Goal: Information Seeking & Learning: Learn about a topic

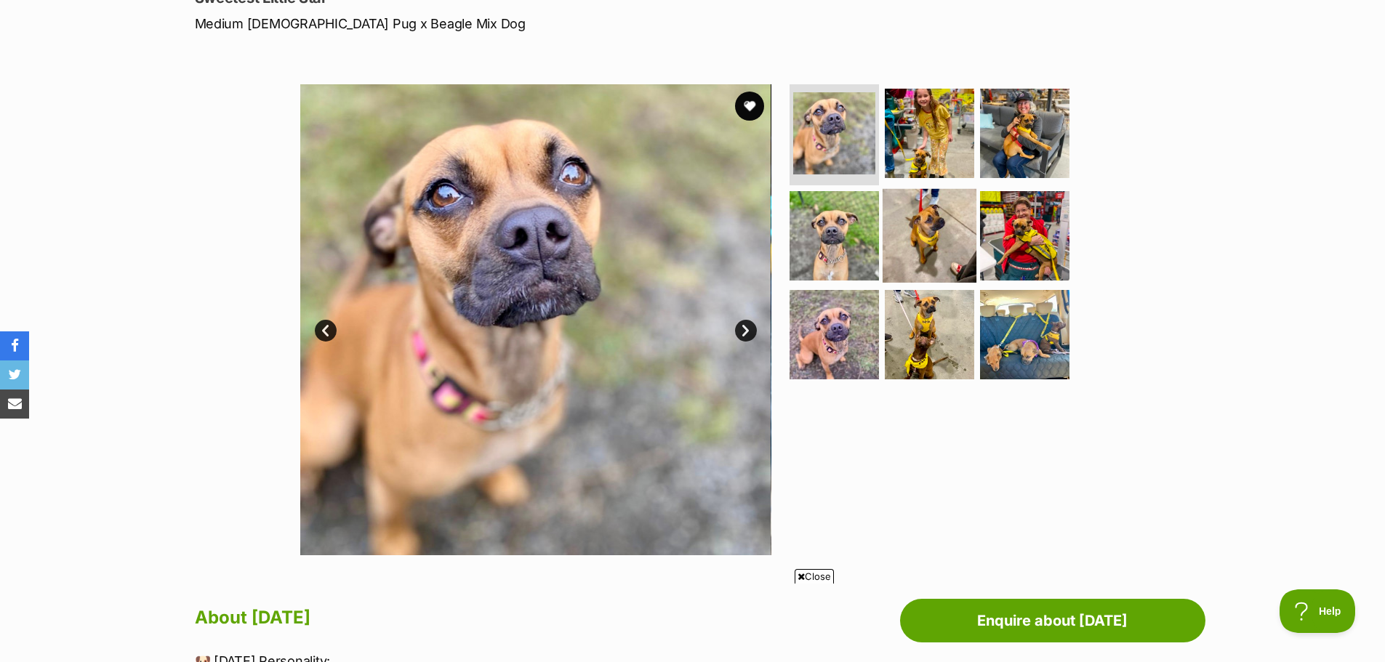
click at [921, 224] on img at bounding box center [930, 236] width 94 height 94
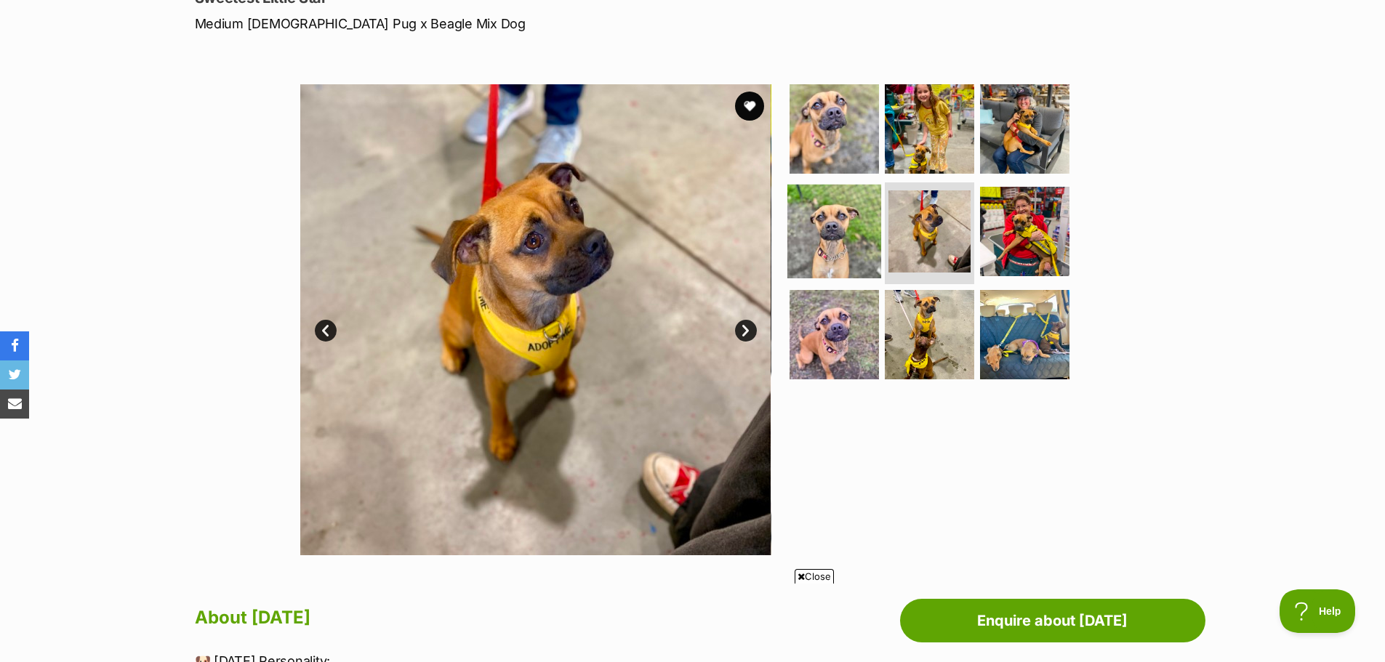
click at [825, 256] on img at bounding box center [835, 232] width 94 height 94
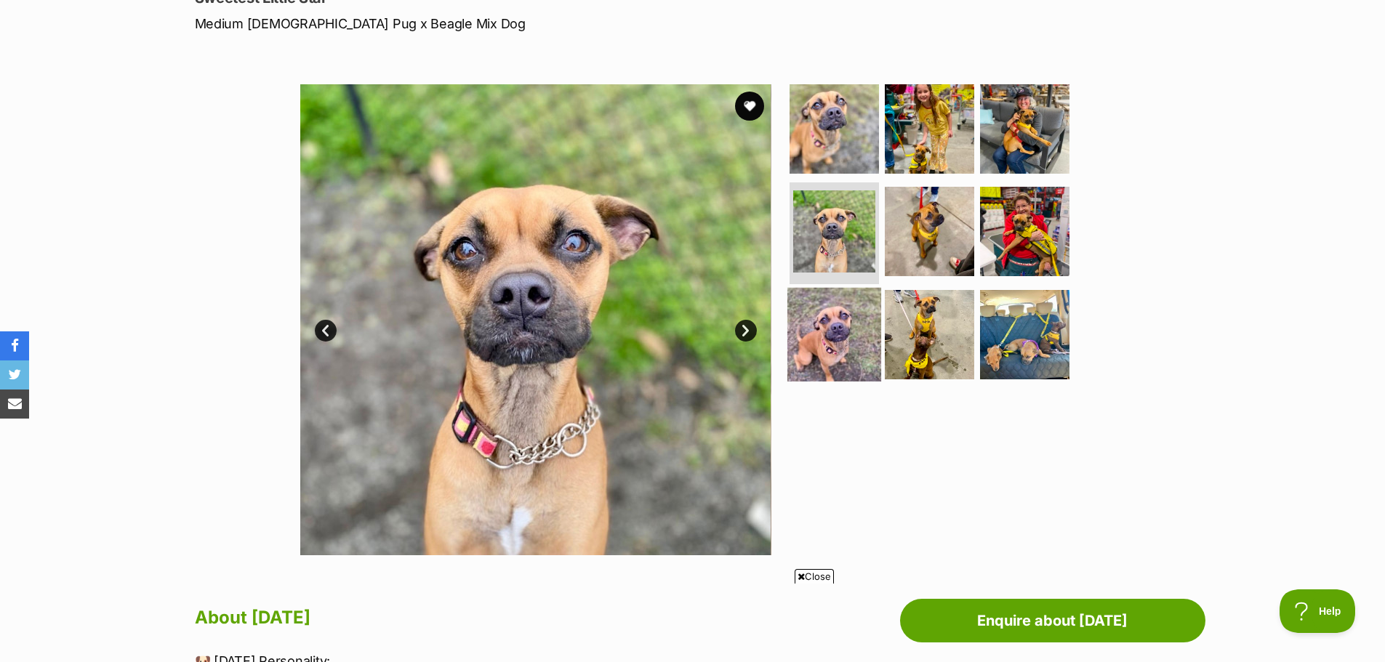
click at [830, 332] on img at bounding box center [835, 335] width 94 height 94
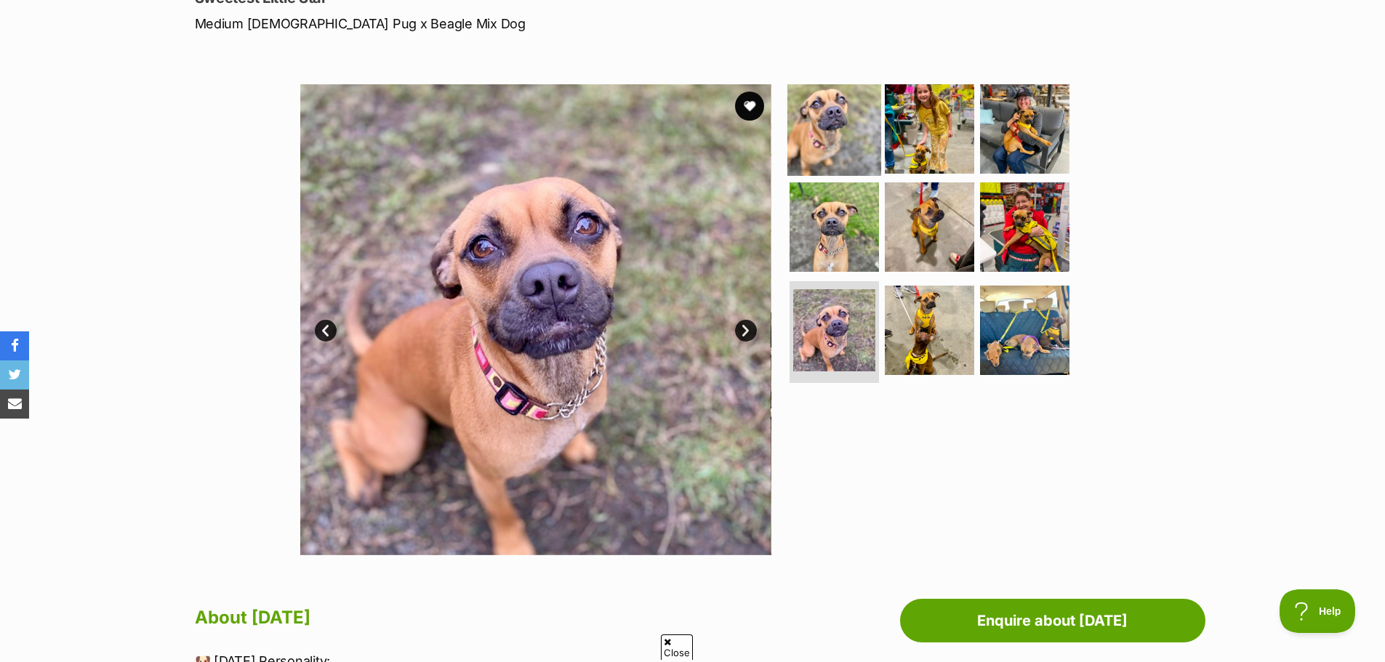
click at [837, 143] on img at bounding box center [835, 128] width 94 height 94
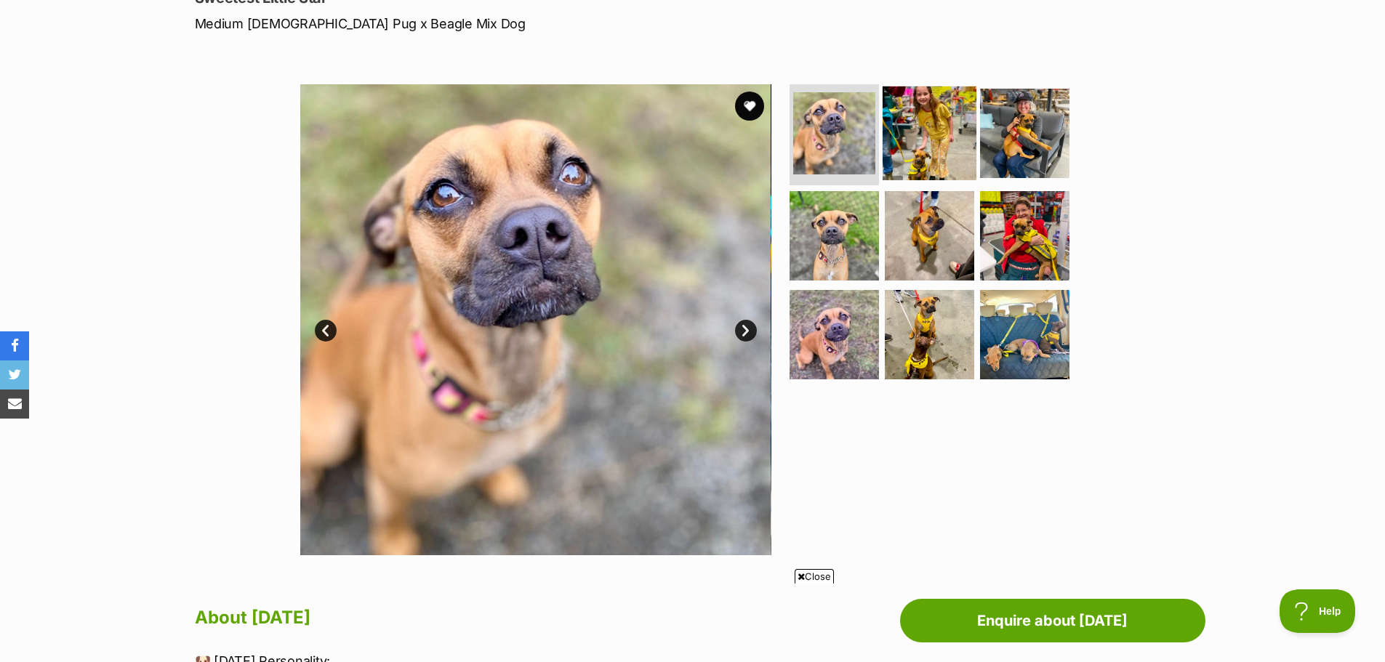
click at [917, 145] on img at bounding box center [930, 133] width 94 height 94
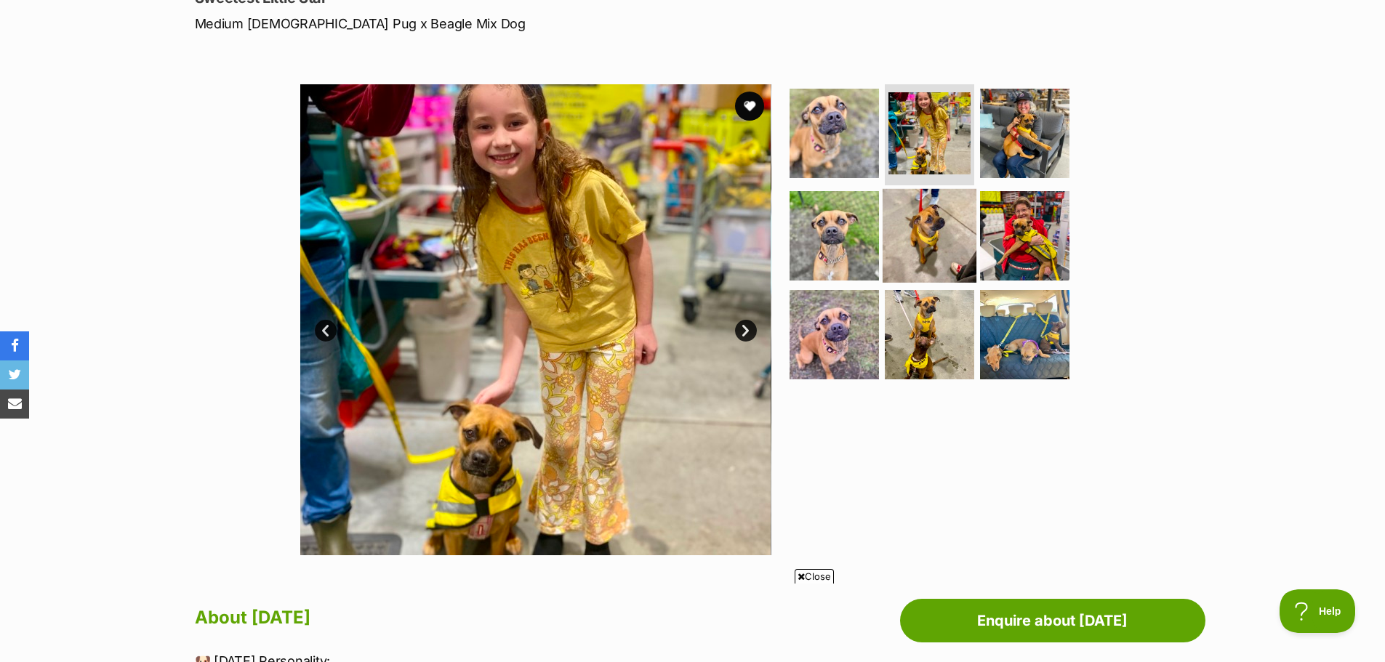
click at [928, 233] on img at bounding box center [930, 236] width 94 height 94
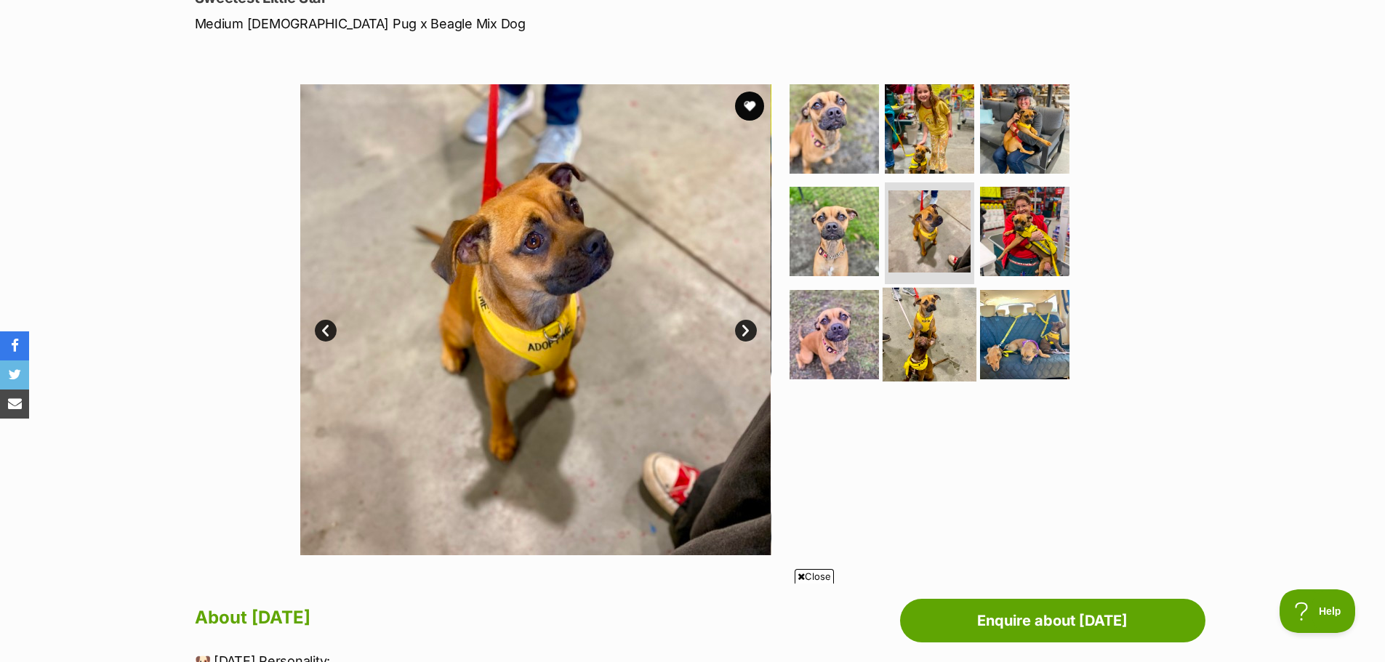
click at [912, 350] on img at bounding box center [930, 335] width 94 height 94
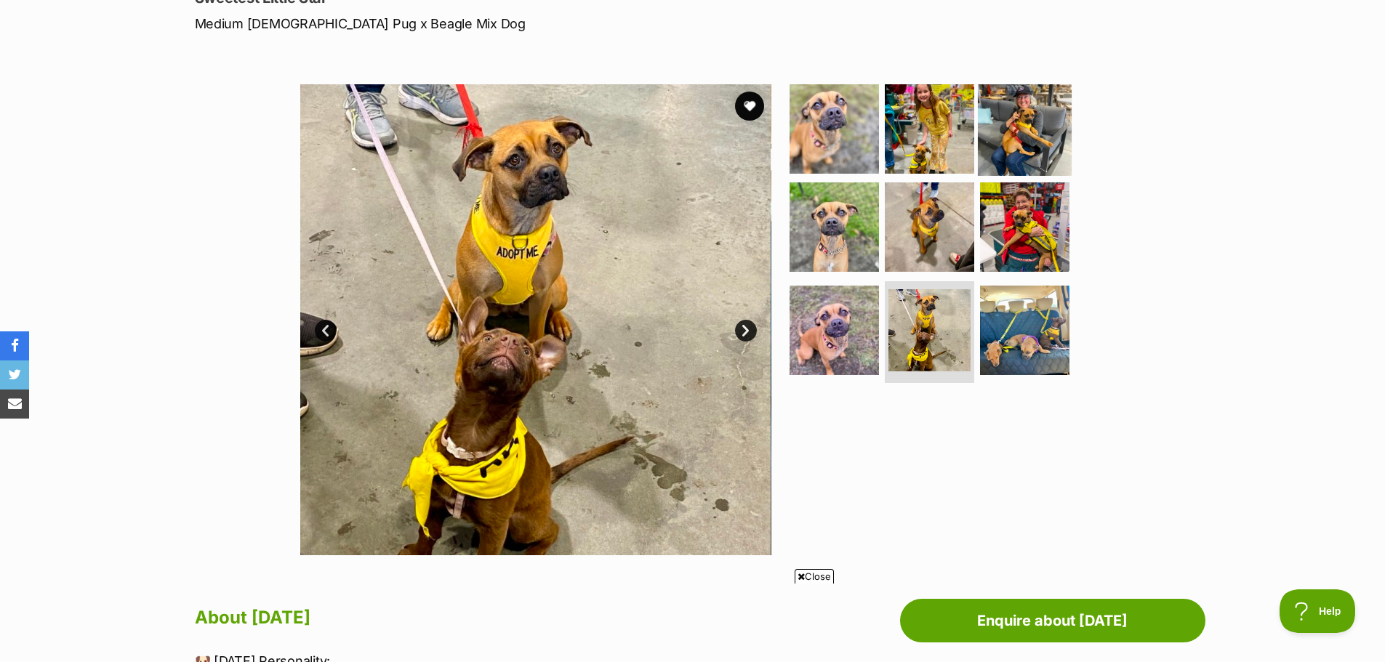
click at [1022, 139] on img at bounding box center [1025, 128] width 94 height 94
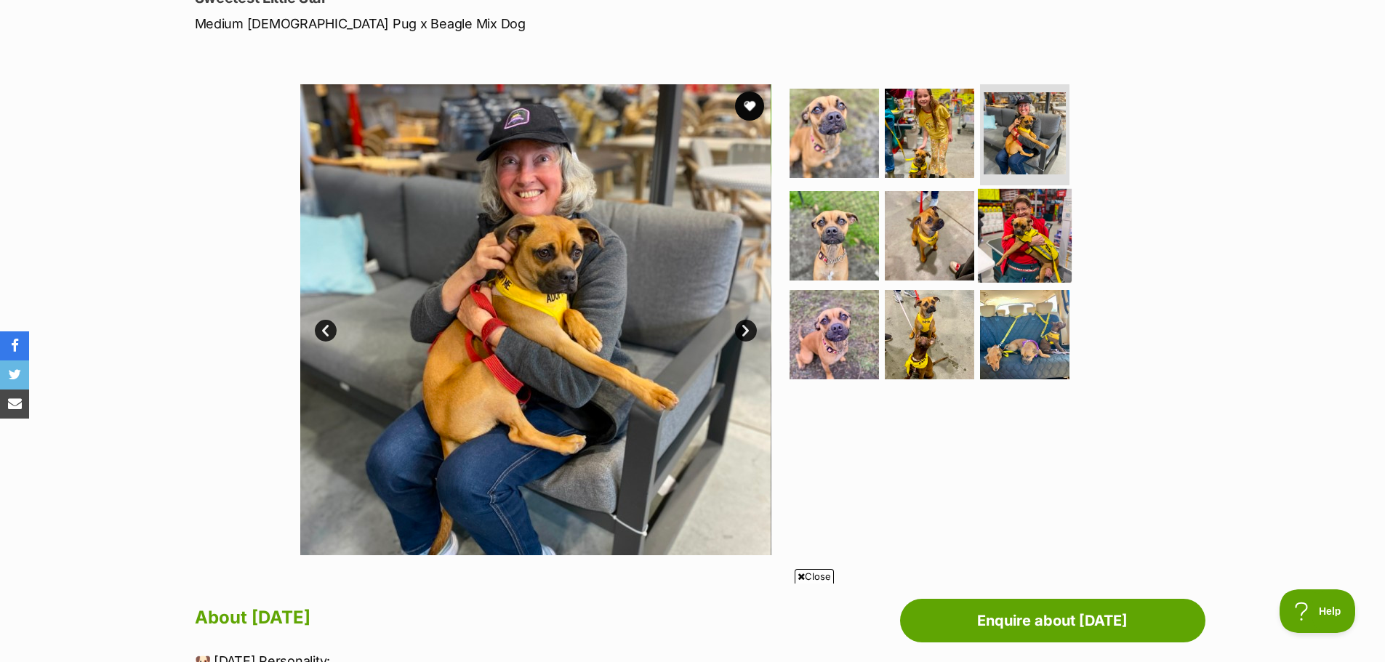
click at [995, 216] on img at bounding box center [1025, 236] width 94 height 94
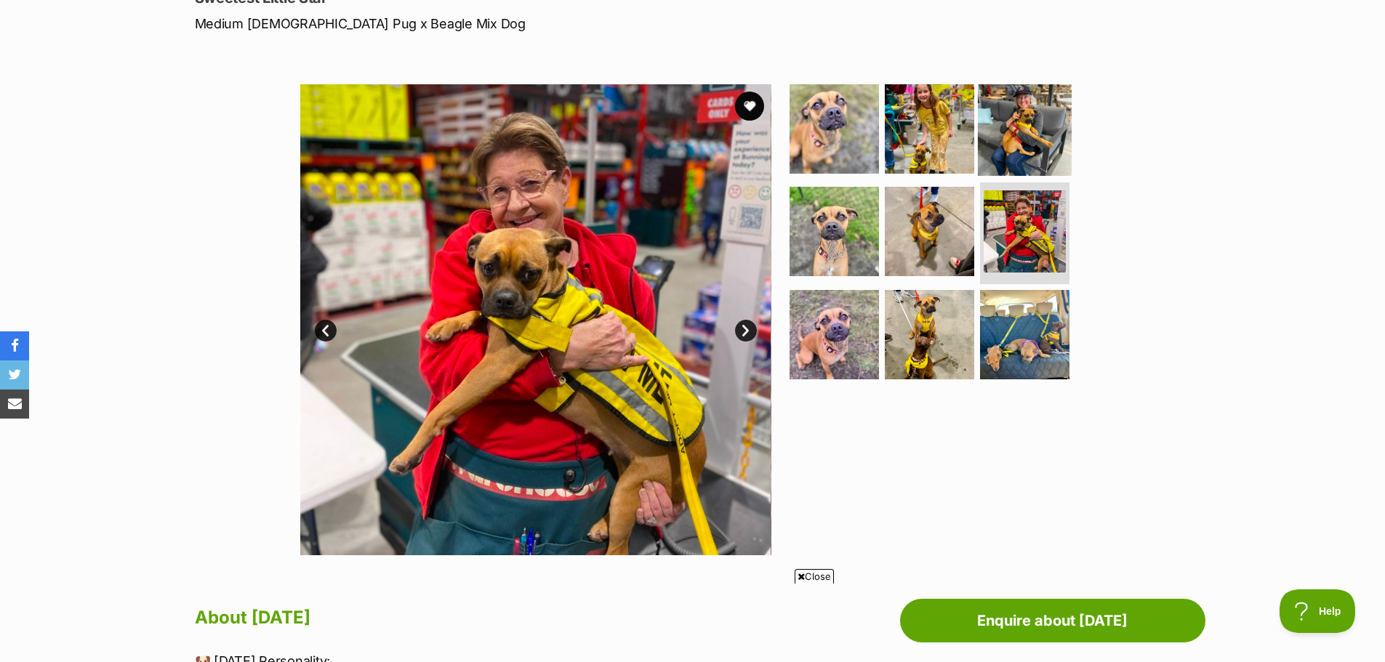
click at [1012, 149] on img at bounding box center [1025, 128] width 94 height 94
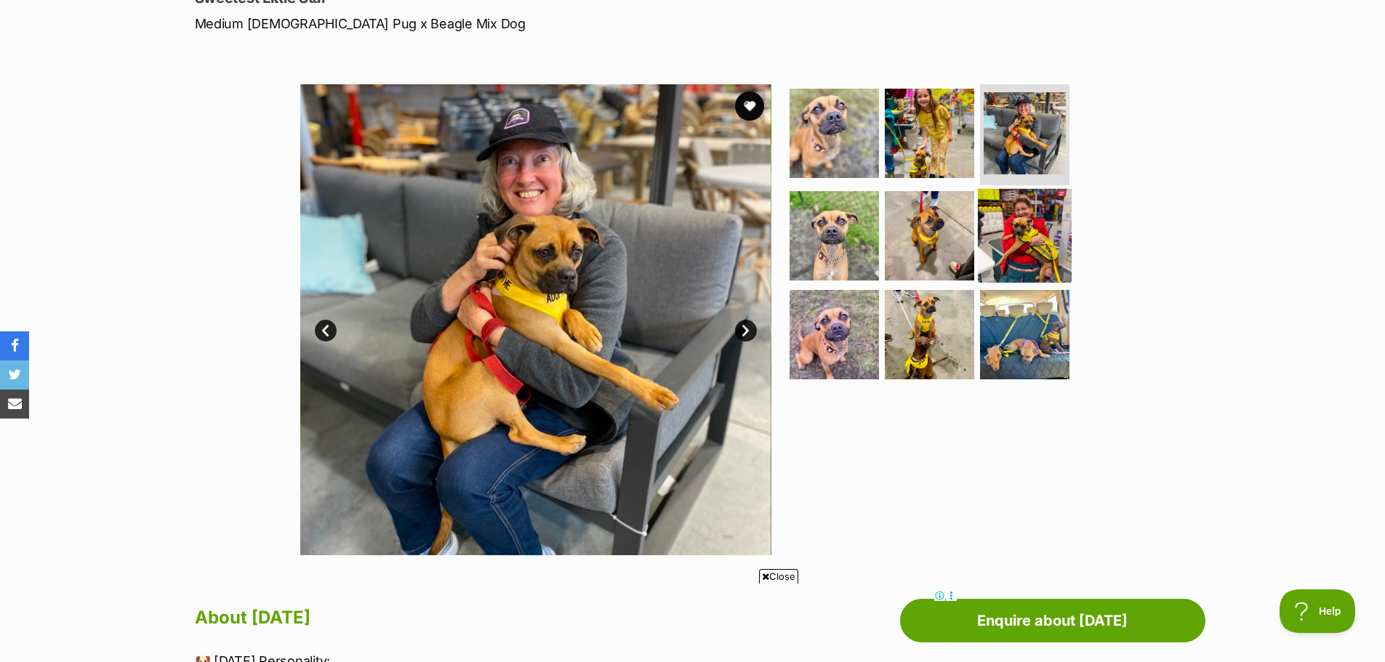
click at [1012, 208] on img at bounding box center [1025, 236] width 94 height 94
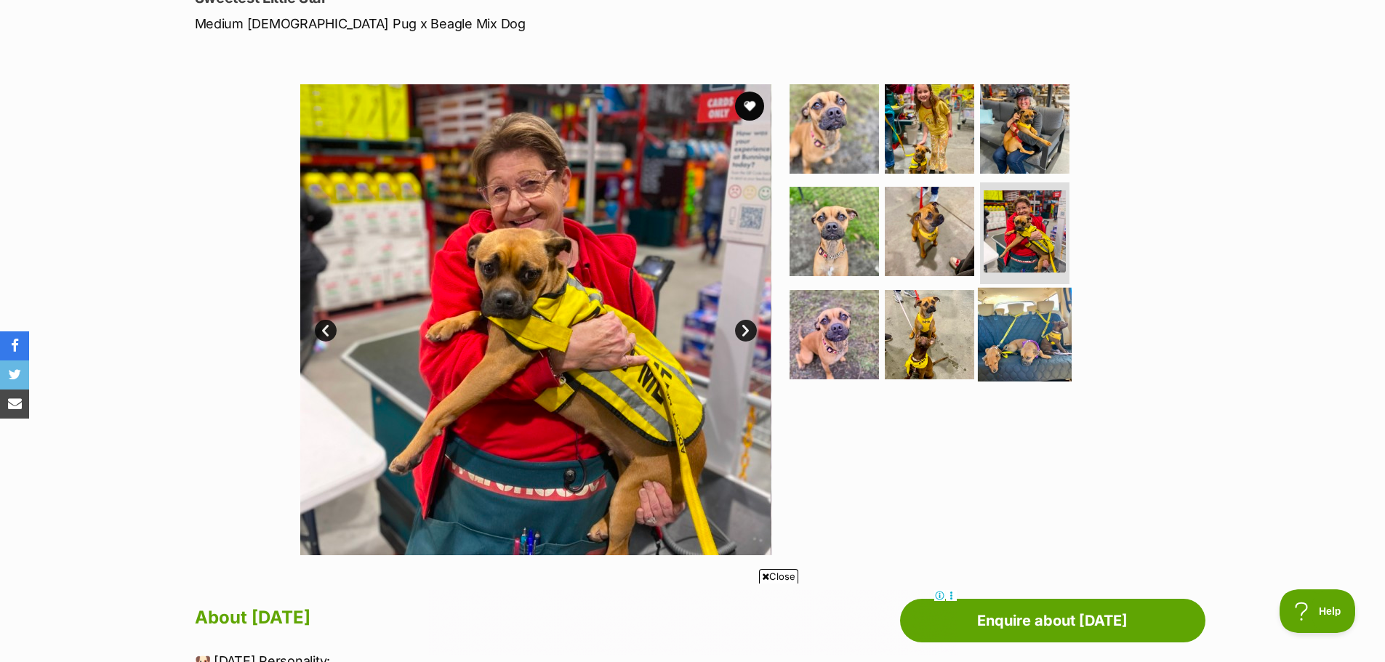
click at [990, 341] on img at bounding box center [1025, 335] width 94 height 94
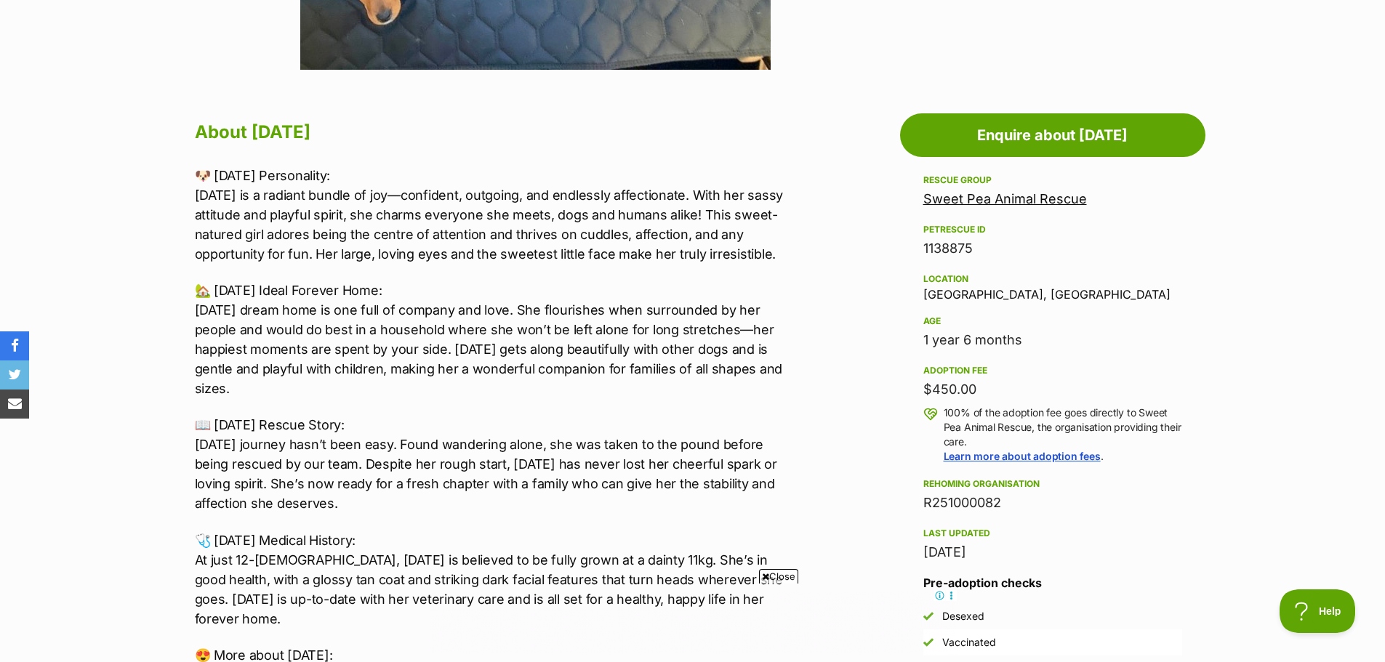
scroll to position [727, 0]
